Goal: Check status: Check status

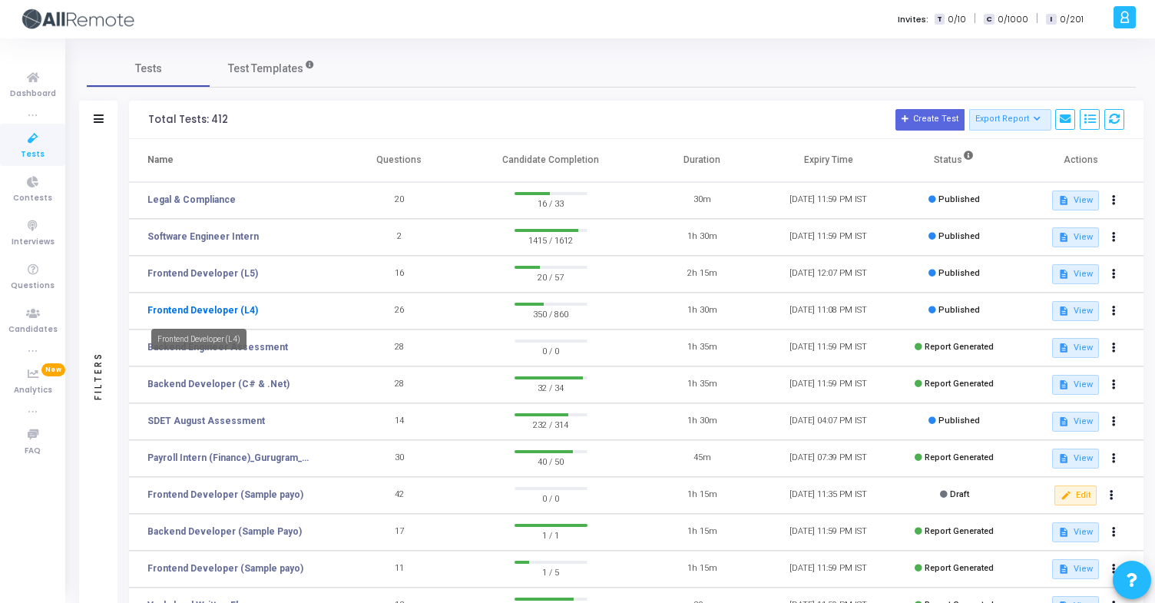
click at [204, 309] on link "Frontend Developer (L4)" at bounding box center [202, 310] width 111 height 14
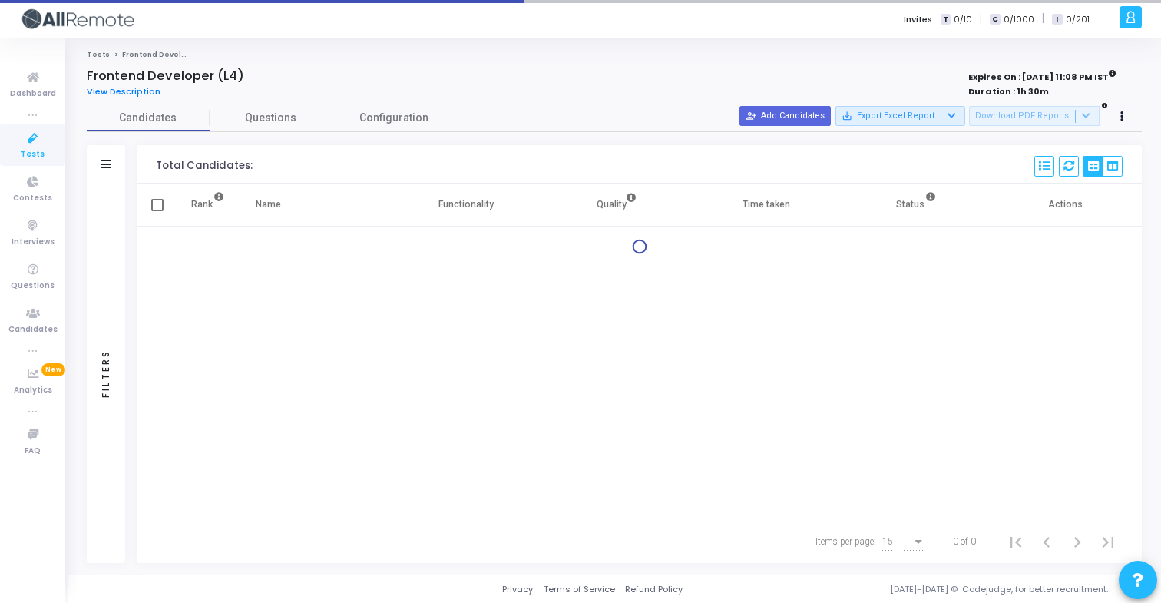
click at [101, 174] on div "Filters" at bounding box center [106, 164] width 38 height 38
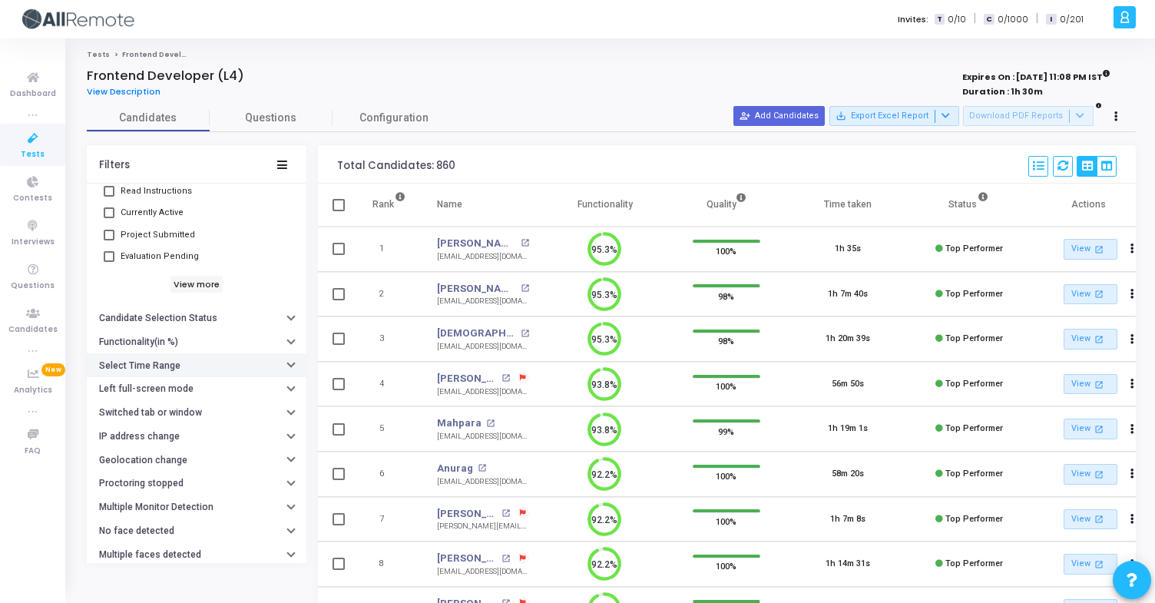
click at [180, 374] on button "Select Time Range" at bounding box center [197, 365] width 220 height 24
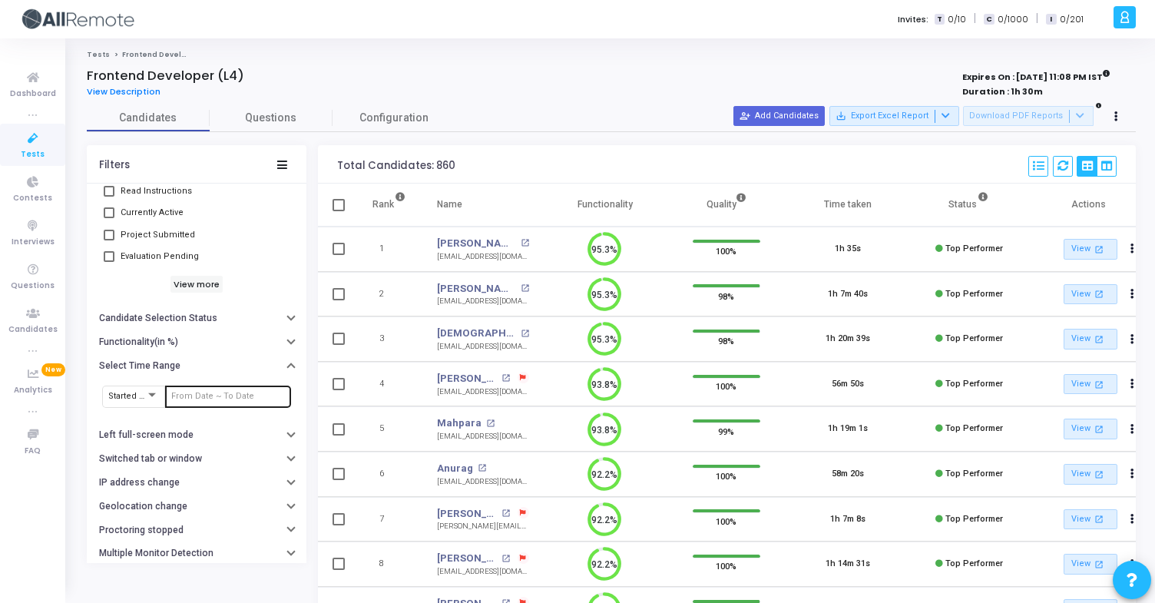
click at [206, 392] on input "text" at bounding box center [228, 396] width 114 height 9
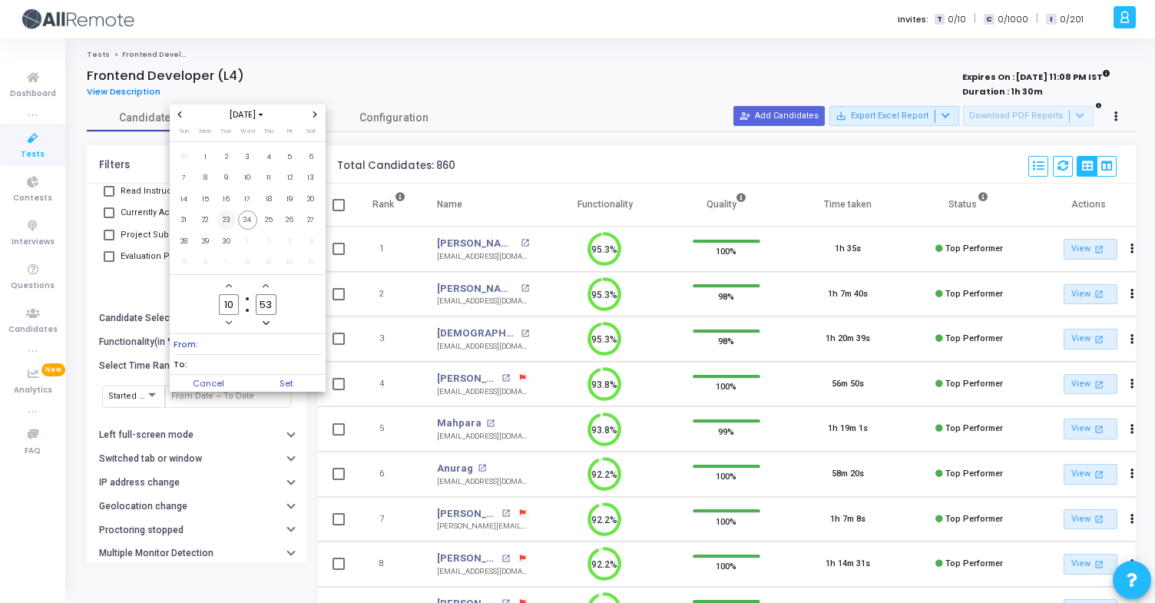
click at [220, 224] on span "23" at bounding box center [226, 219] width 19 height 19
click at [249, 223] on span "24" at bounding box center [247, 219] width 19 height 19
click at [285, 379] on span "Set" at bounding box center [286, 383] width 78 height 17
type input "[DATE] 10:53 AM - [DATE] 10:53 AM"
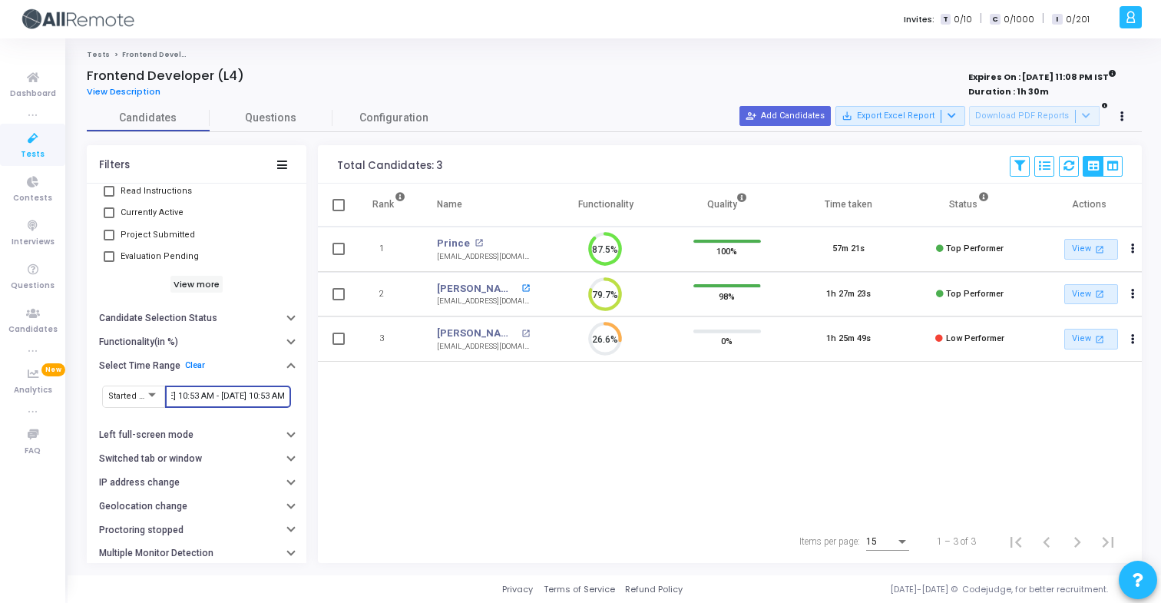
click at [527, 287] on mat-icon "open_in_new" at bounding box center [525, 288] width 8 height 8
